Goal: Task Accomplishment & Management: Manage account settings

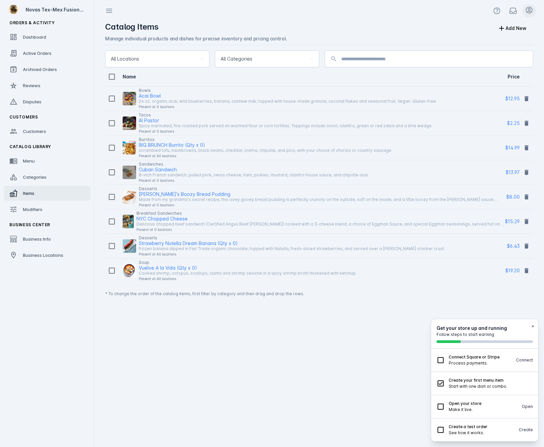
click at [530, 13] on icon at bounding box center [529, 10] width 6 height 6
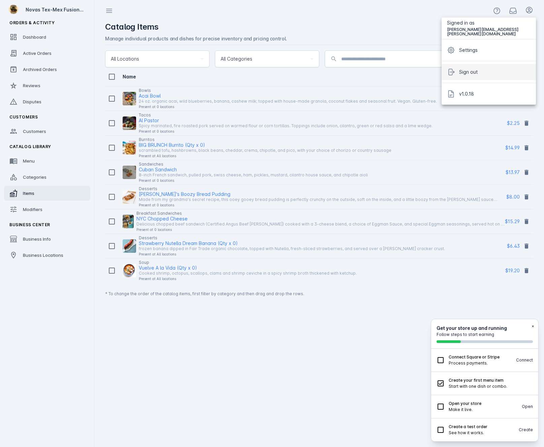
click at [490, 69] on button "Sign out" at bounding box center [488, 72] width 94 height 16
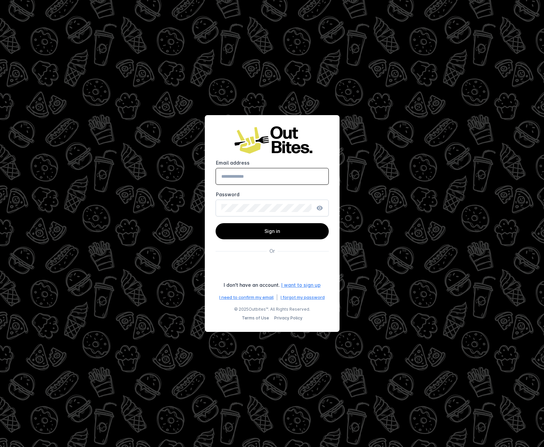
click at [281, 5] on div at bounding box center [272, 223] width 544 height 447
